Goal: Task Accomplishment & Management: Complete application form

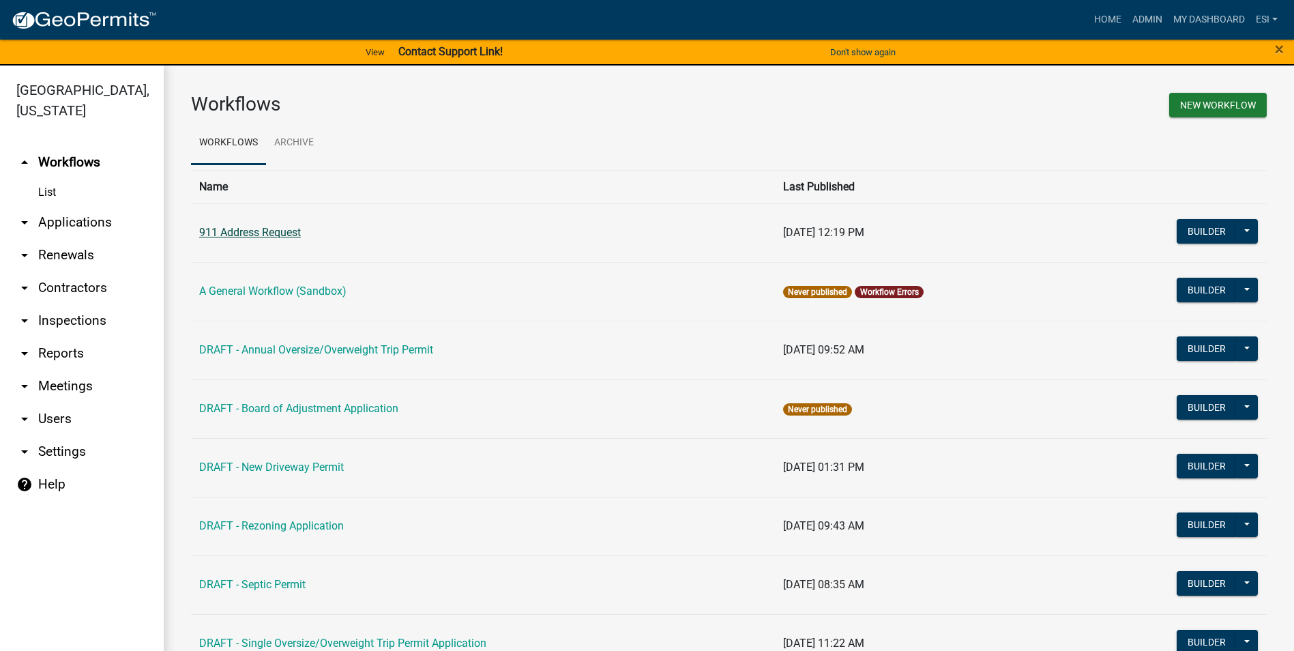
click at [259, 235] on link "911 Address Request" at bounding box center [250, 232] width 102 height 13
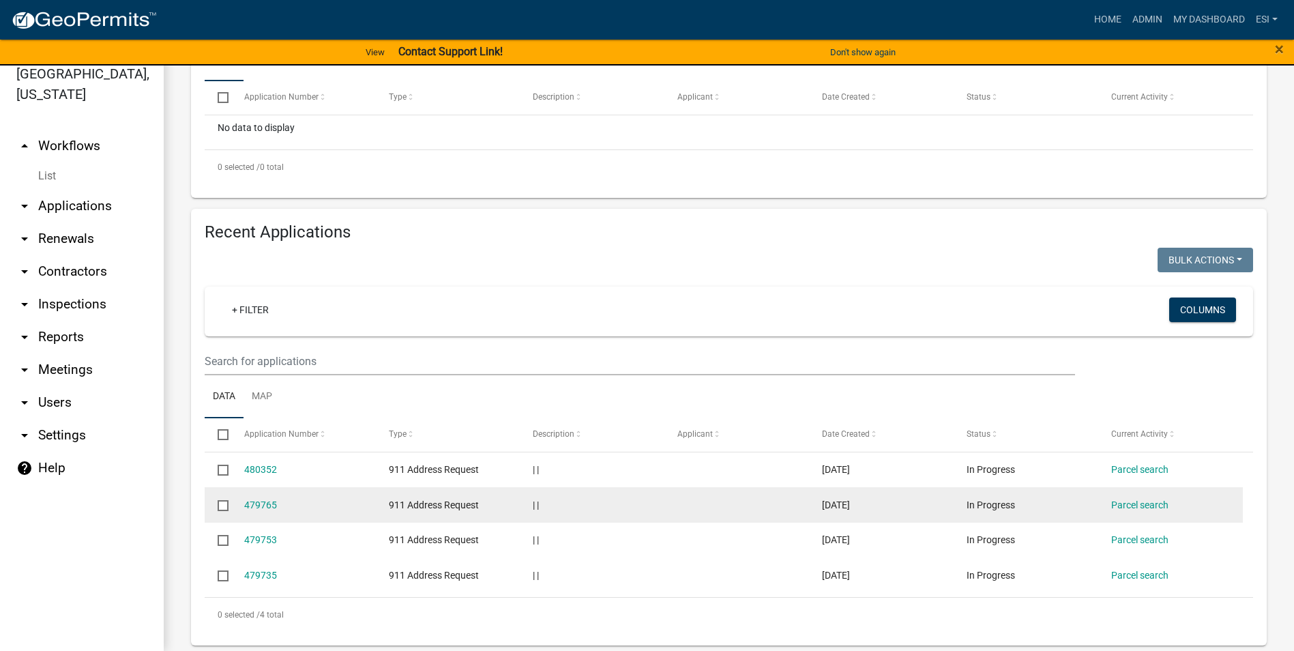
scroll to position [359, 0]
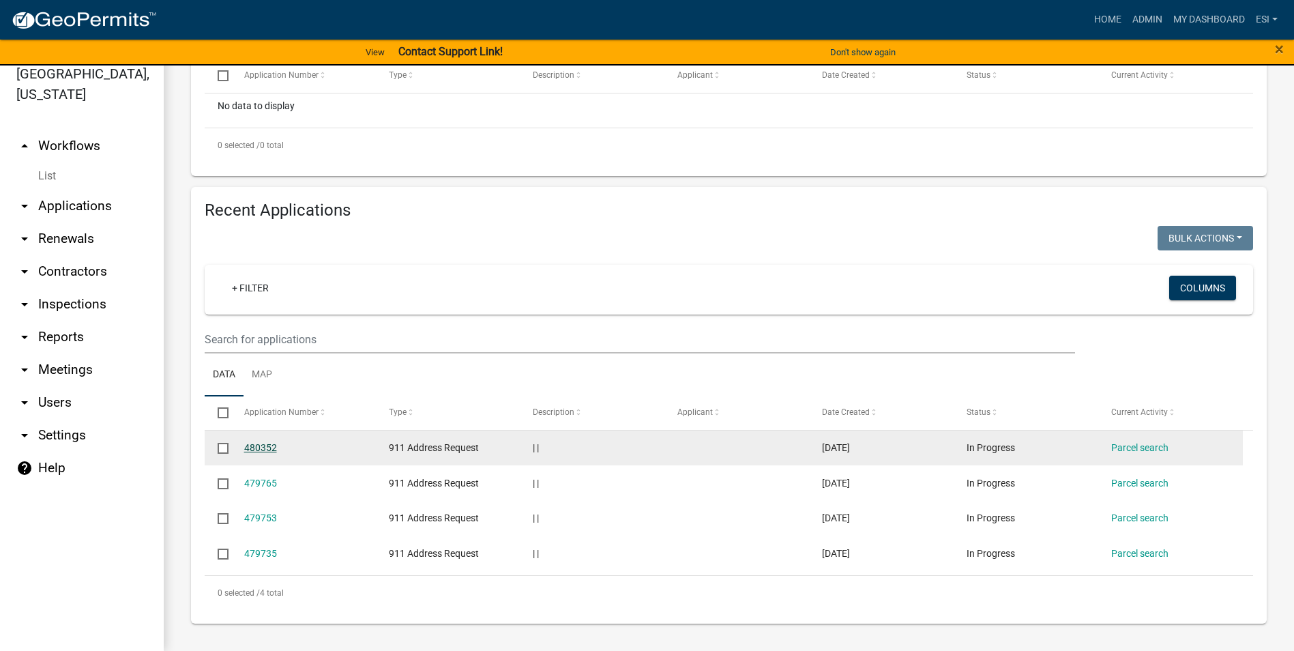
click at [252, 446] on link "480352" at bounding box center [260, 447] width 33 height 11
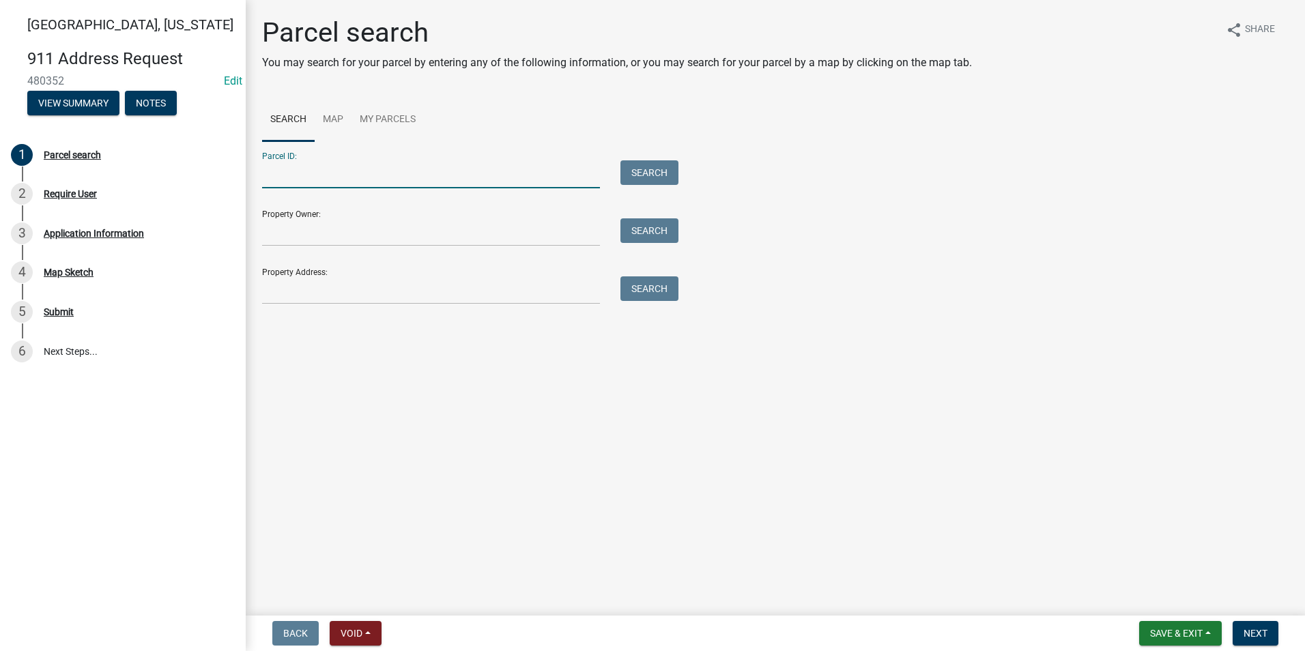
click at [336, 164] on input "Parcel ID:" at bounding box center [431, 174] width 338 height 28
type input "0"
click at [552, 228] on input "Property Owner:" at bounding box center [431, 232] width 338 height 28
type input "R"
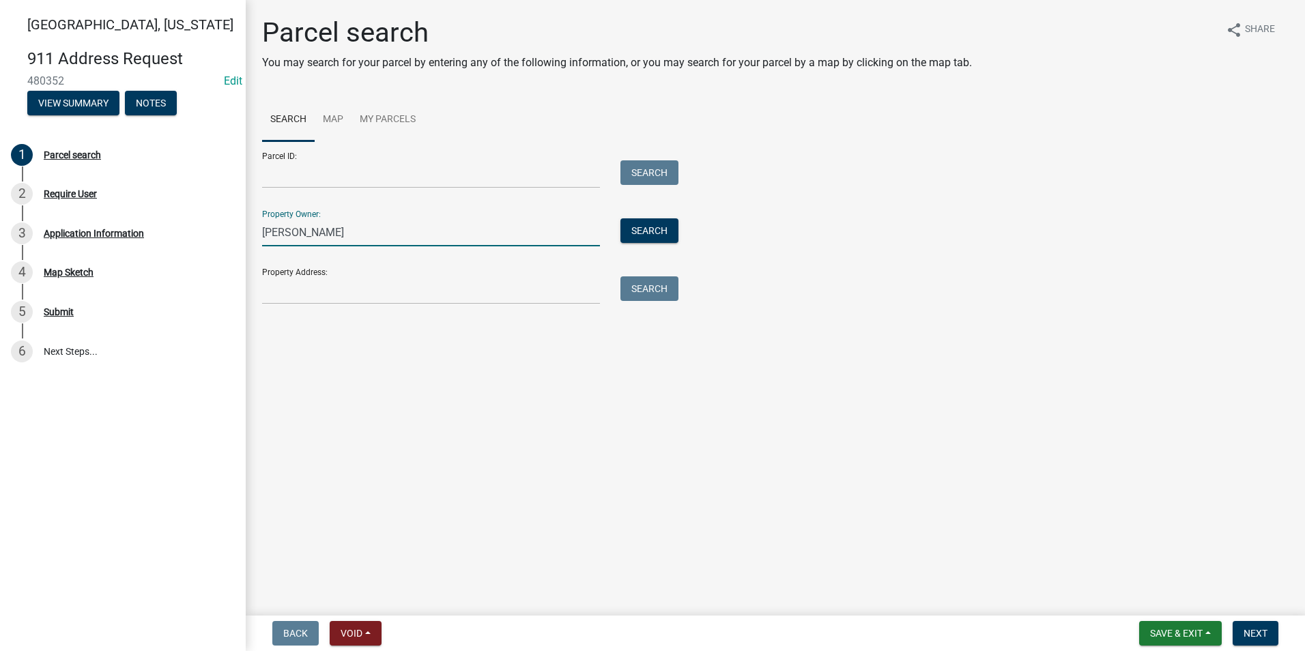
type input "J"
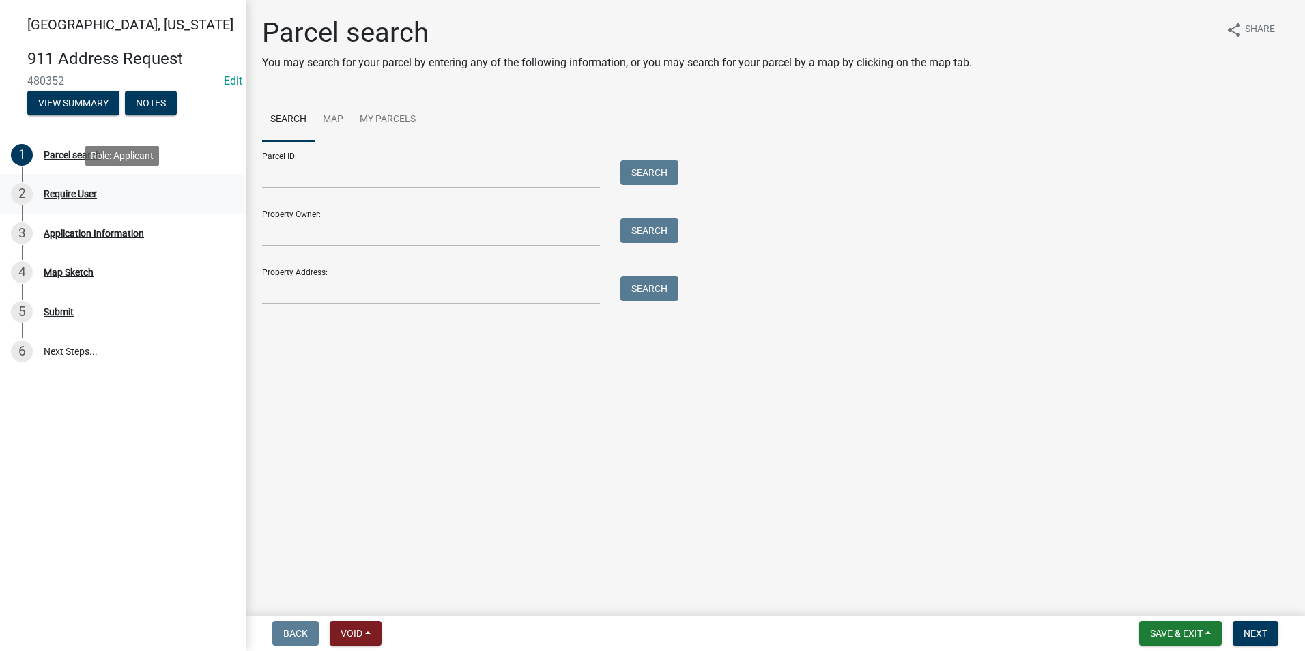
click at [67, 199] on div "Require User" at bounding box center [70, 194] width 53 height 10
click at [410, 180] on input "Parcel ID:" at bounding box center [431, 174] width 338 height 28
